Goal: Navigation & Orientation: Find specific page/section

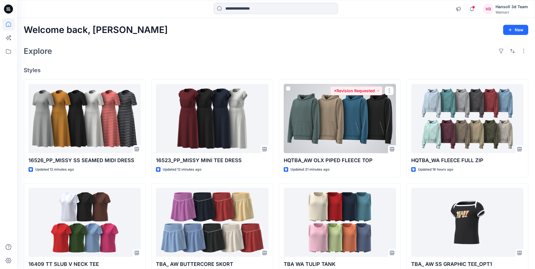
drag, startPoint x: 372, startPoint y: 123, endPoint x: 371, endPoint y: 120, distance: 3.0
click at [372, 123] on div at bounding box center [339, 118] width 112 height 69
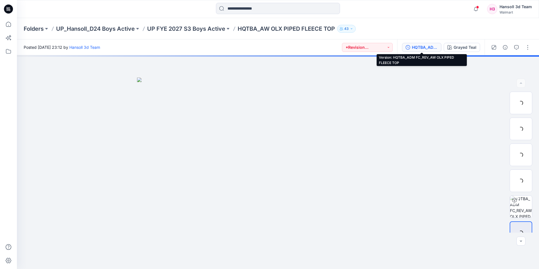
click at [417, 48] on div "HQTBA_ADM FC_REV_AW OLX PIPED FLEECE TOP" at bounding box center [425, 47] width 26 height 6
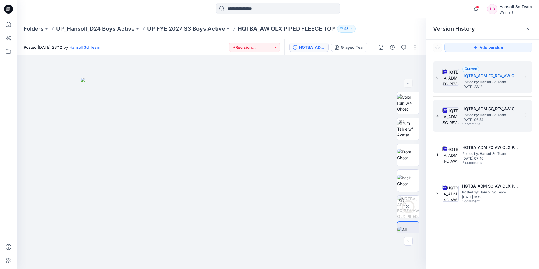
click at [484, 115] on span "Posted by: Hansoll 3d Team" at bounding box center [490, 115] width 56 height 6
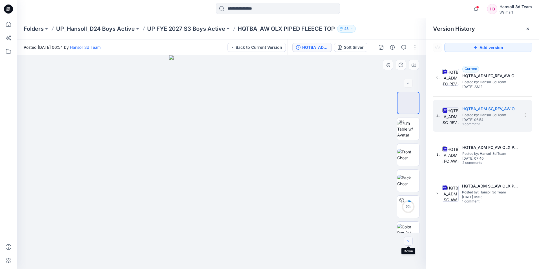
click at [408, 242] on icon "button" at bounding box center [408, 241] width 5 height 5
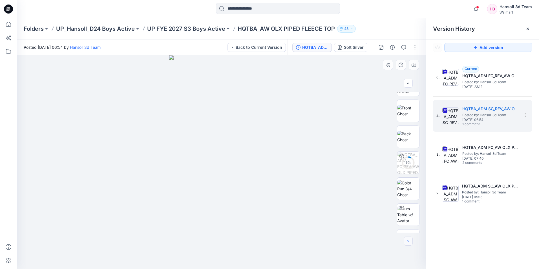
click at [408, 241] on icon "button" at bounding box center [408, 240] width 2 height 1
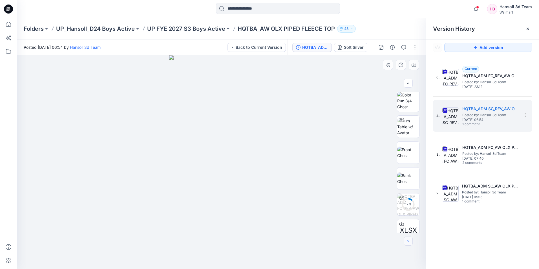
scroll to position [141, 0]
click at [408, 241] on div at bounding box center [407, 240] width 9 height 9
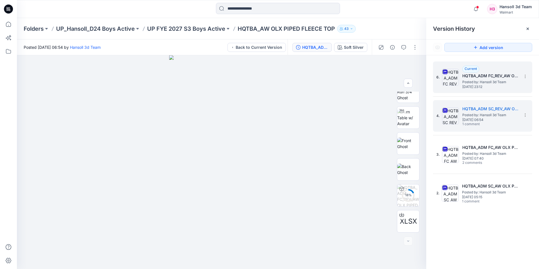
click at [477, 85] on span "[DATE] 23:12" at bounding box center [490, 87] width 56 height 4
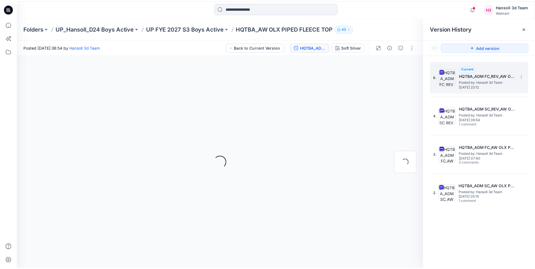
scroll to position [0, 0]
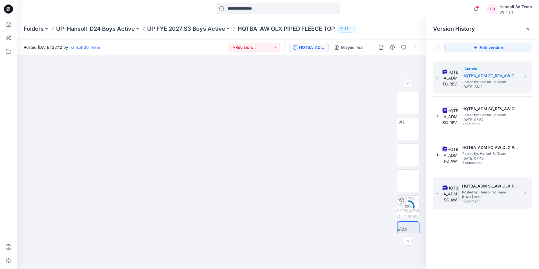
click at [504, 196] on span "[DATE] 05:15" at bounding box center [490, 197] width 56 height 4
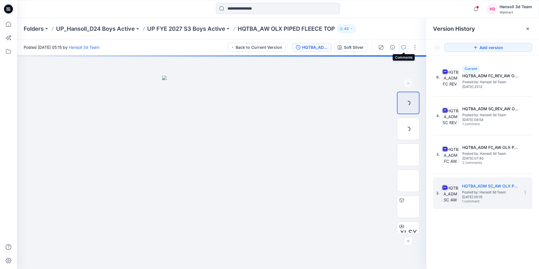
click at [405, 48] on icon "button" at bounding box center [403, 47] width 5 height 5
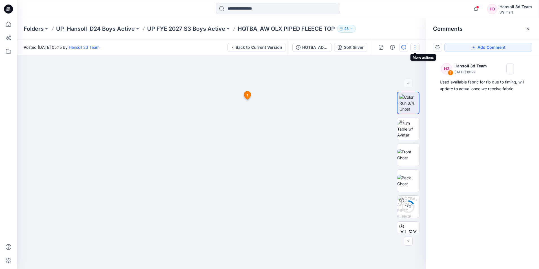
click at [412, 49] on button "button" at bounding box center [414, 47] width 9 height 9
click at [403, 49] on icon "button" at bounding box center [403, 47] width 5 height 5
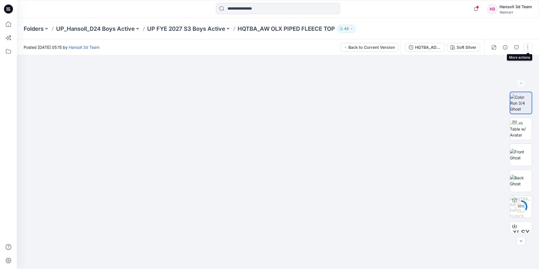
click at [529, 50] on button "button" at bounding box center [527, 47] width 9 height 9
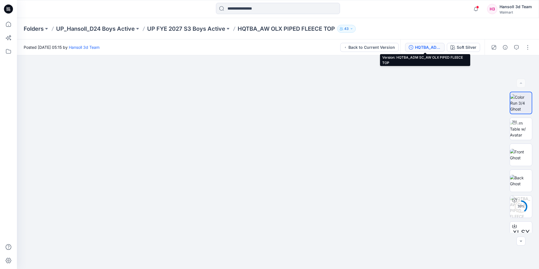
click at [425, 49] on div "HQTBA_ADM SC_AW OLX PIPED FLEECE TOP" at bounding box center [428, 47] width 26 height 6
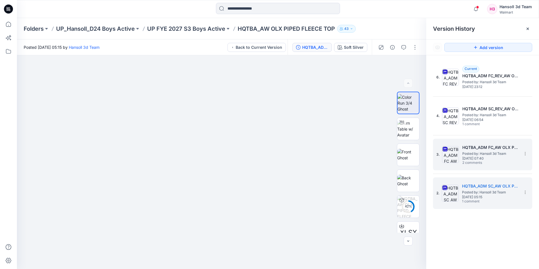
click at [492, 163] on span "2 comments" at bounding box center [481, 163] width 39 height 5
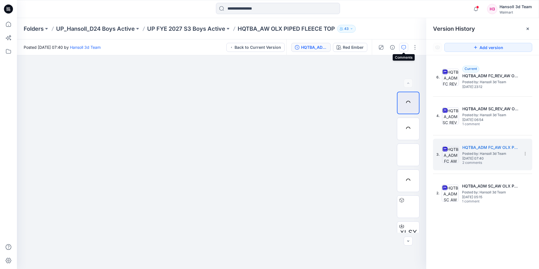
click at [405, 47] on icon "button" at bounding box center [403, 47] width 5 height 5
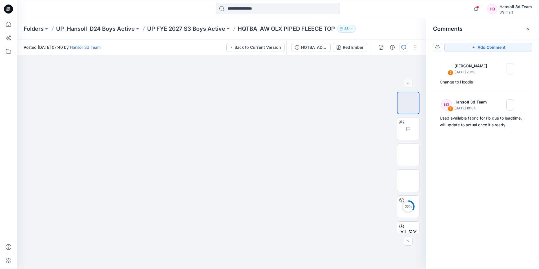
drag, startPoint x: 8, startPoint y: 10, endPoint x: 11, endPoint y: 9, distance: 3.3
click at [8, 10] on icon at bounding box center [8, 9] width 9 height 9
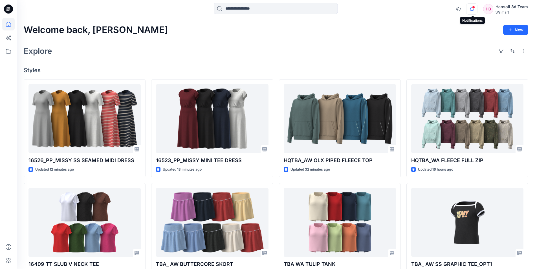
click at [472, 8] on icon "button" at bounding box center [471, 8] width 11 height 11
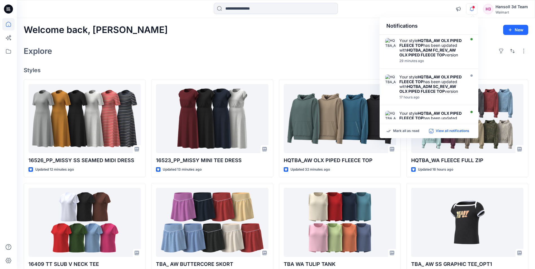
click at [460, 132] on p "View all notifications" at bounding box center [452, 130] width 34 height 5
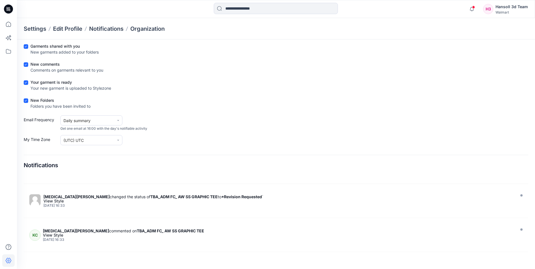
scroll to position [254, 0]
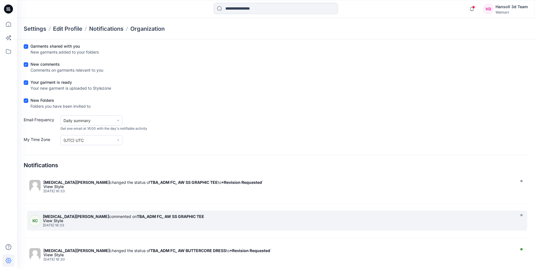
click at [162, 219] on div "View Style" at bounding box center [278, 221] width 470 height 4
